Goal: Information Seeking & Learning: Check status

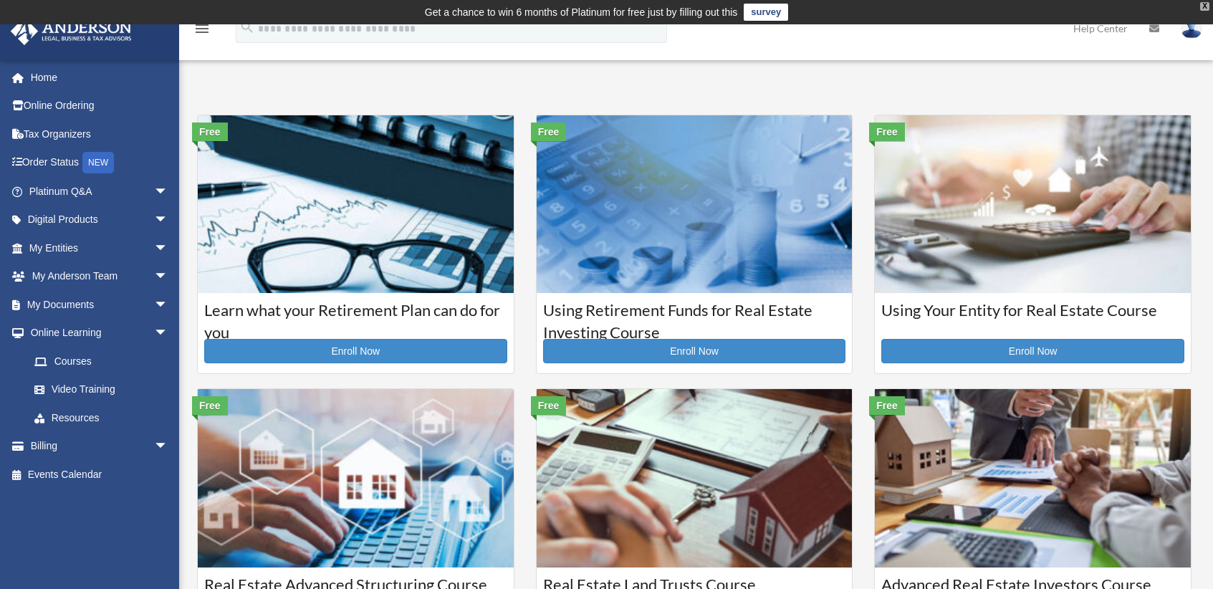
click at [1205, 9] on div "X" at bounding box center [1204, 6] width 9 height 9
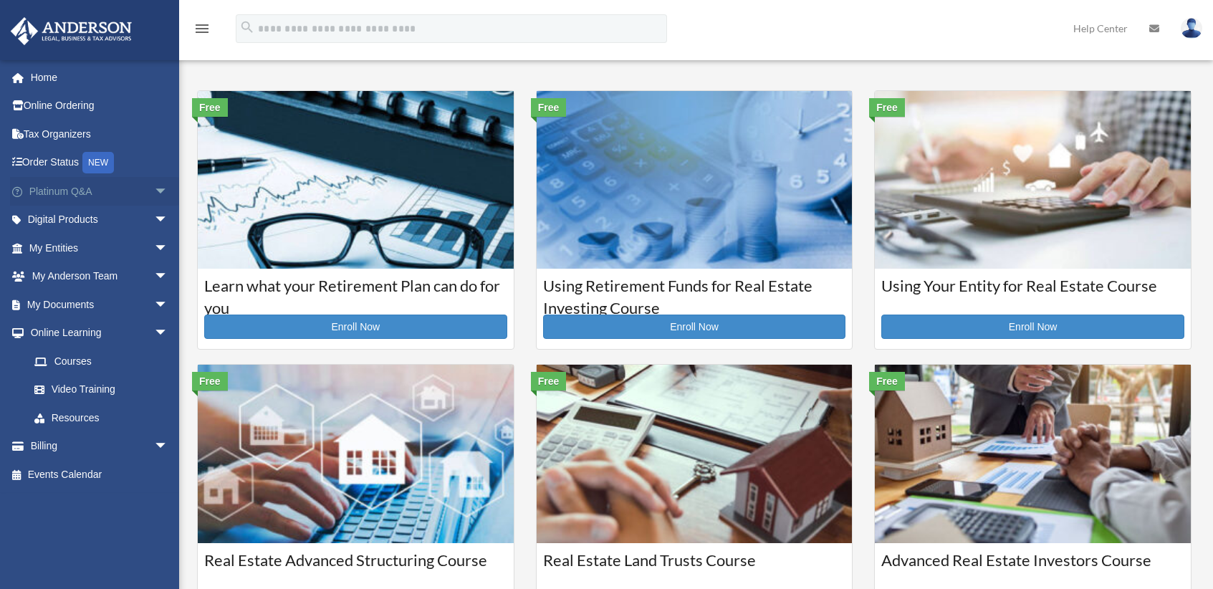
click at [154, 190] on span "arrow_drop_down" at bounding box center [168, 191] width 29 height 29
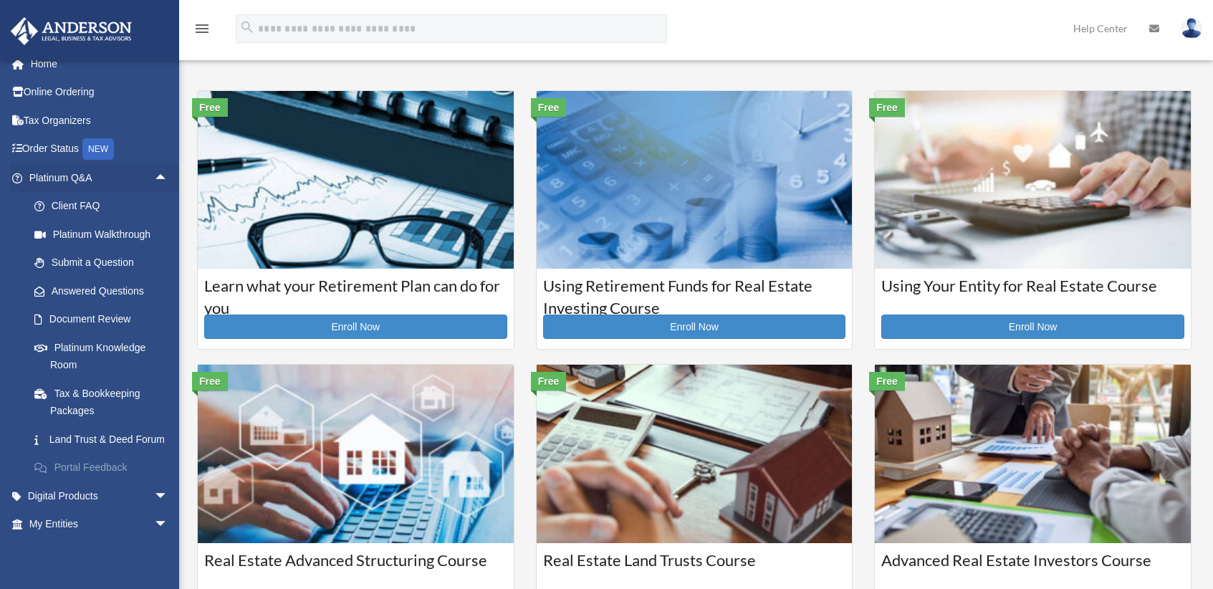
scroll to position [19, 0]
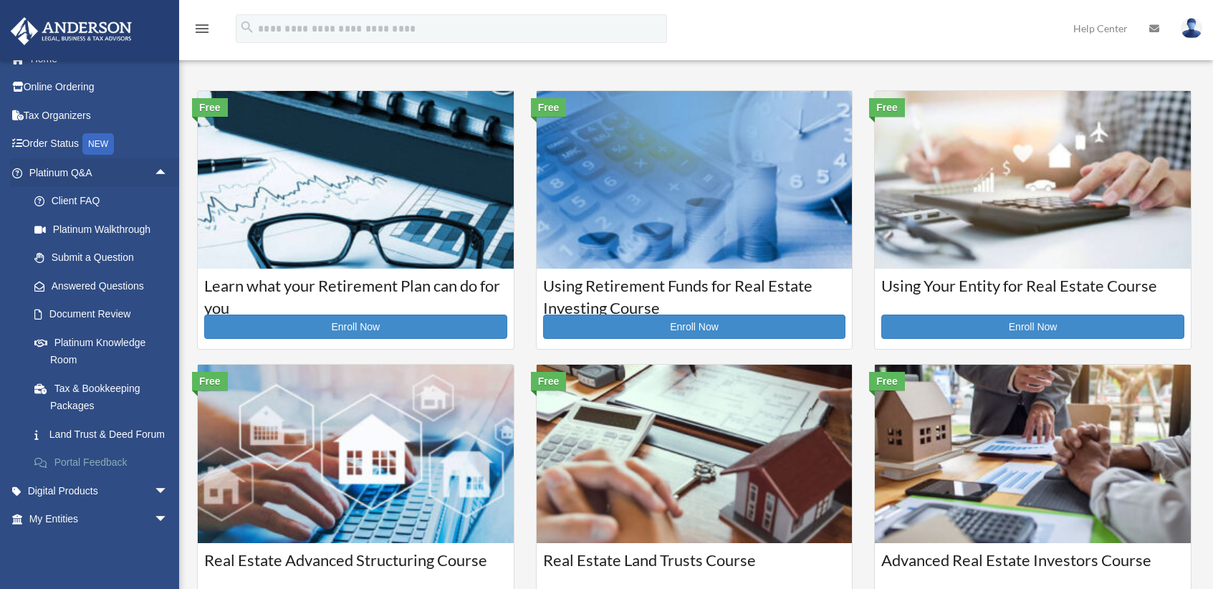
click at [85, 477] on link "Portal Feedback" at bounding box center [105, 463] width 170 height 29
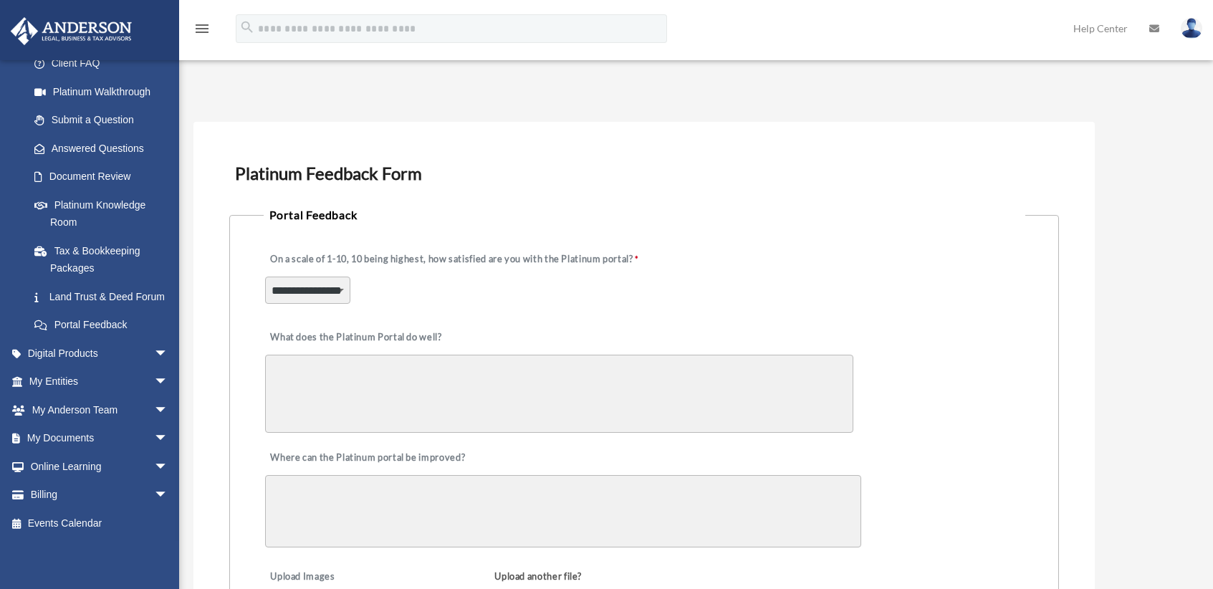
click at [1159, 27] on link at bounding box center [1154, 28] width 32 height 57
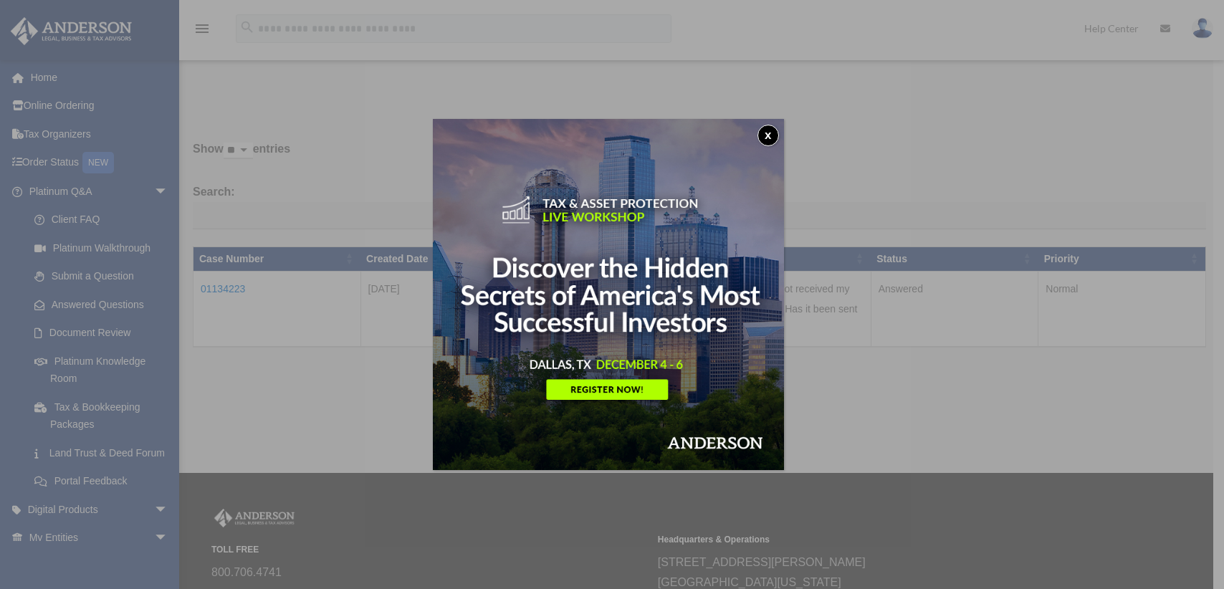
click at [769, 134] on button "x" at bounding box center [767, 135] width 21 height 21
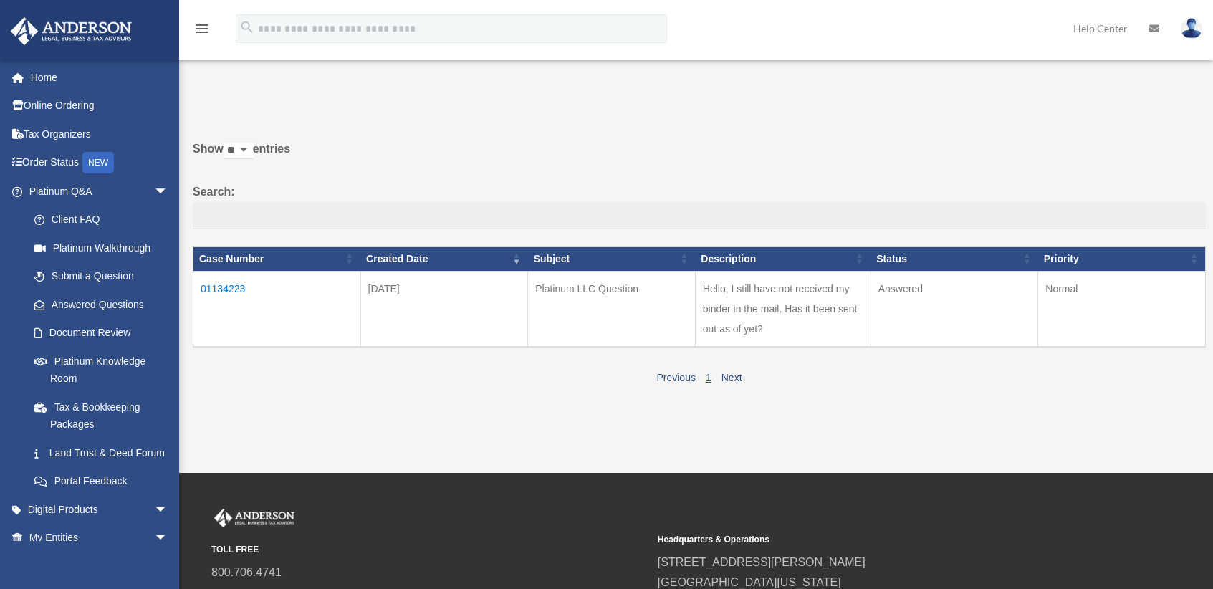
click at [229, 288] on td "01134223" at bounding box center [277, 309] width 168 height 76
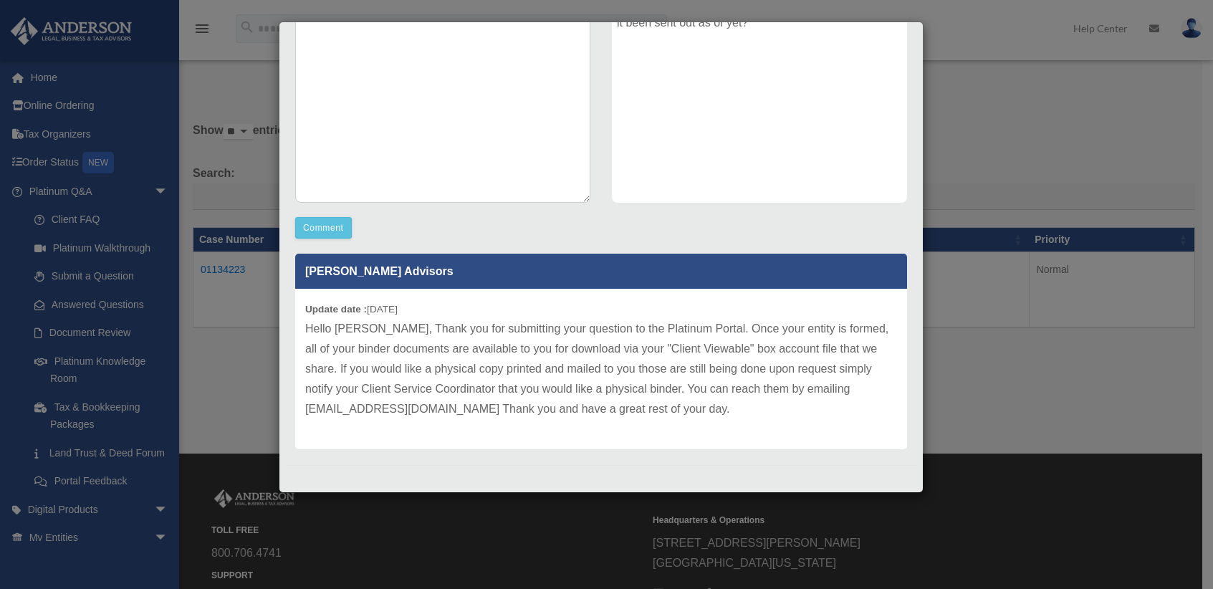
scroll to position [116, 0]
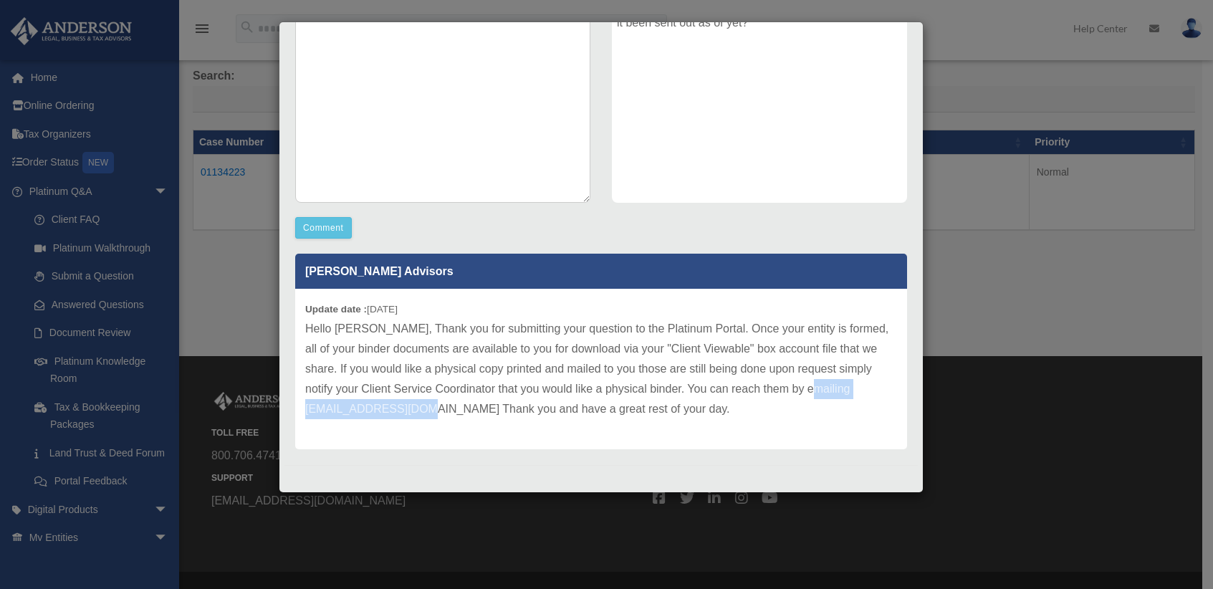
drag, startPoint x: 308, startPoint y: 408, endPoint x: 470, endPoint y: 416, distance: 162.1
click at [470, 416] on p "Hello Jemal, Thank you for submitting your question to the Platinum Portal. Onc…" at bounding box center [601, 369] width 592 height 100
click at [994, 291] on div "Case Detail × Platinum LLC Question Case Number 01134223 Created Date October 4…" at bounding box center [606, 294] width 1213 height 589
